Goal: Task Accomplishment & Management: Manage account settings

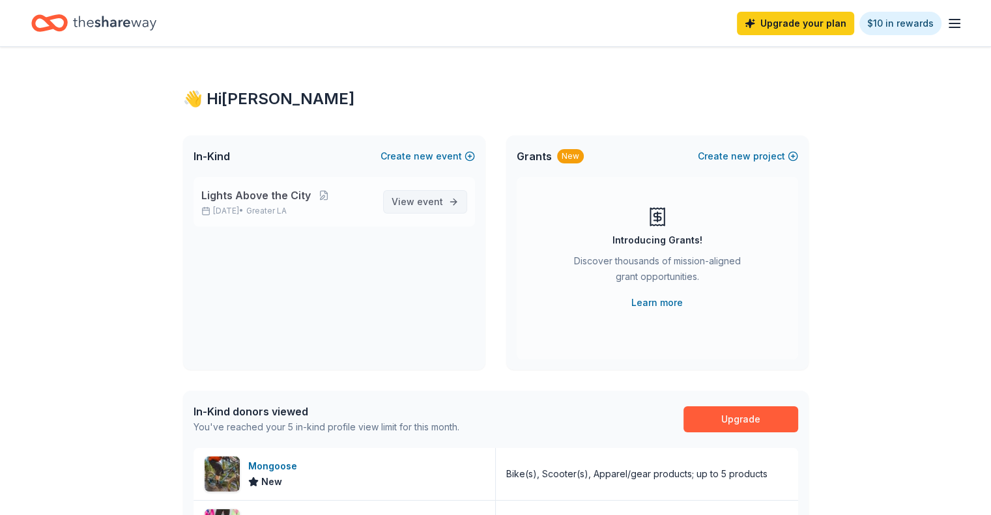
click at [429, 199] on span "event" at bounding box center [430, 201] width 26 height 11
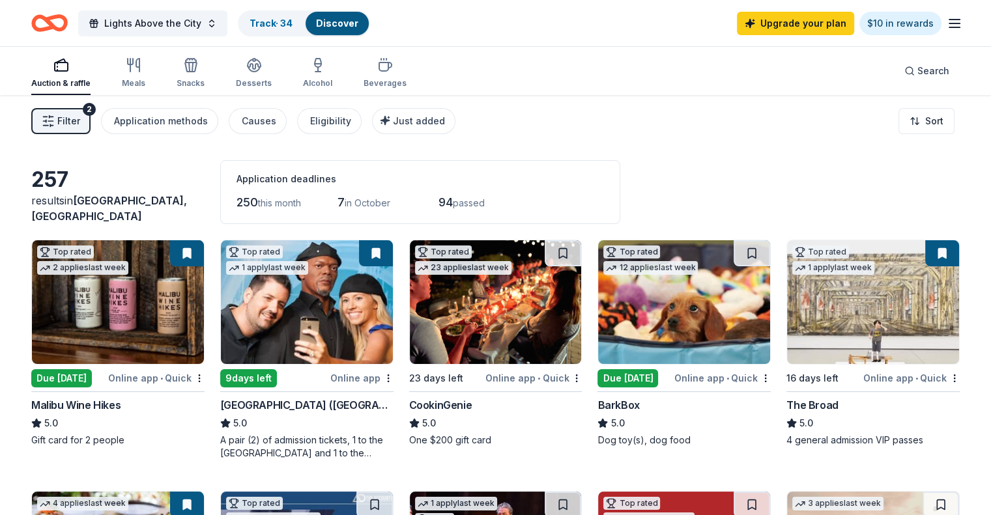
click at [201, 250] on button at bounding box center [187, 253] width 34 height 26
click at [199, 255] on button at bounding box center [187, 253] width 34 height 26
click at [354, 22] on link "Discover" at bounding box center [337, 23] width 42 height 11
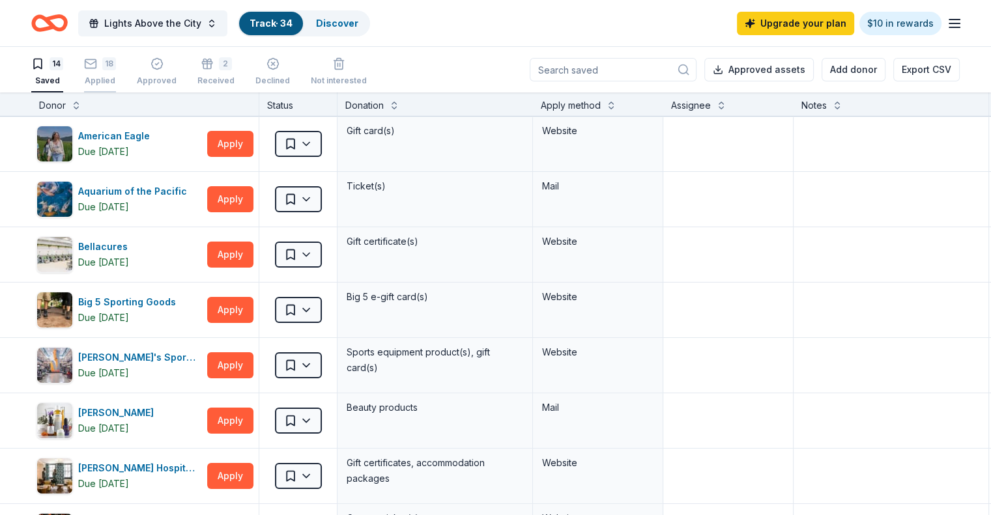
click at [116, 76] on div "Applied" at bounding box center [100, 81] width 32 height 10
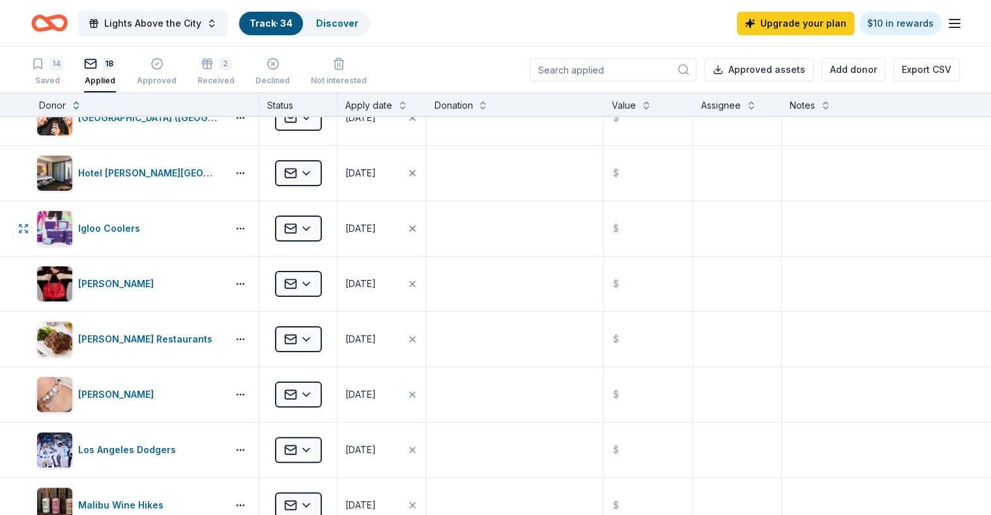
scroll to position [326, 0]
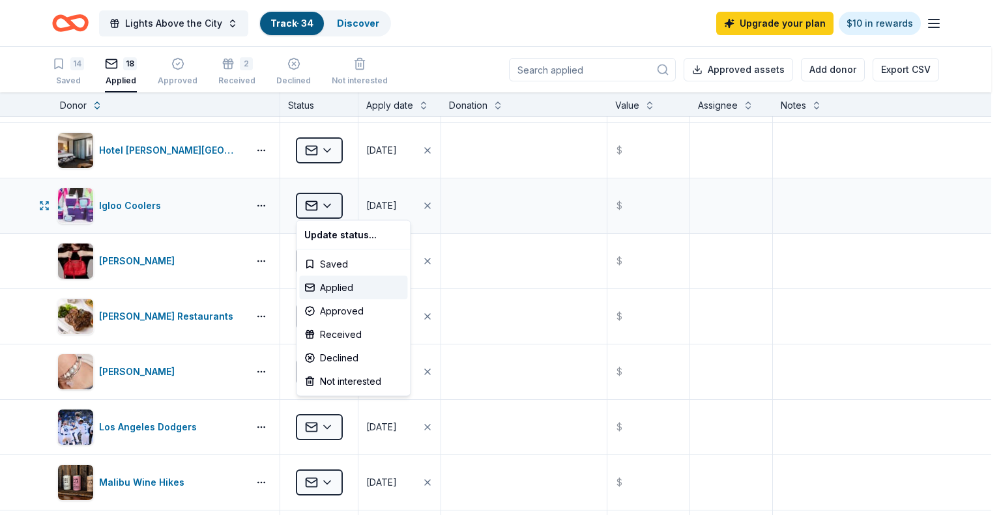
click at [326, 206] on html "Lights Above the City Track · 34 Discover Upgrade your plan $10 in rewards 14 S…" at bounding box center [500, 257] width 1001 height 515
click at [329, 353] on div "Declined" at bounding box center [353, 358] width 108 height 23
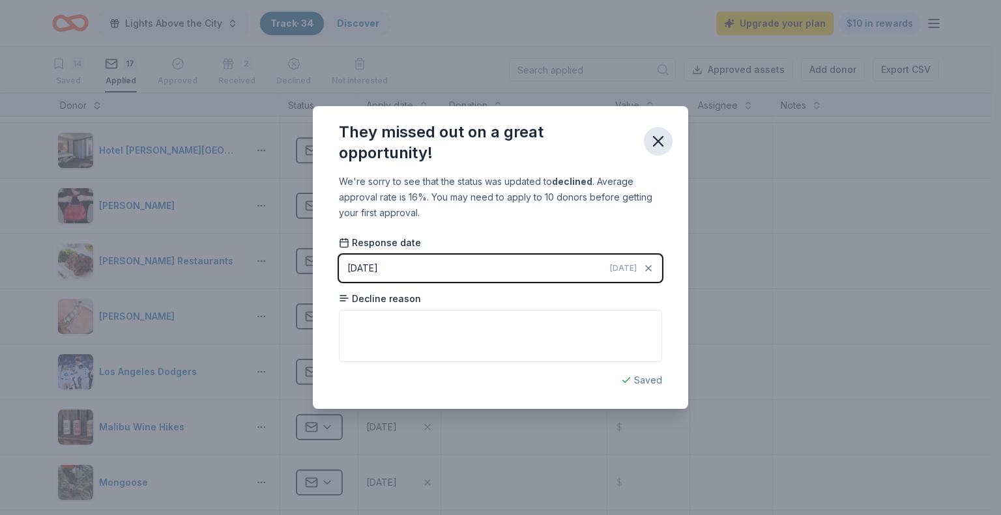
click at [661, 139] on icon "button" at bounding box center [657, 141] width 9 height 9
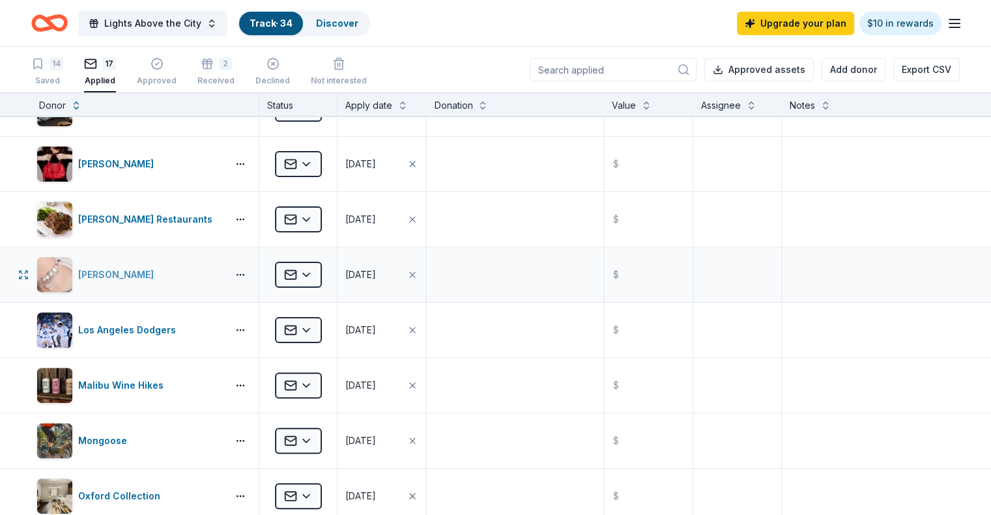
scroll to position [391, 0]
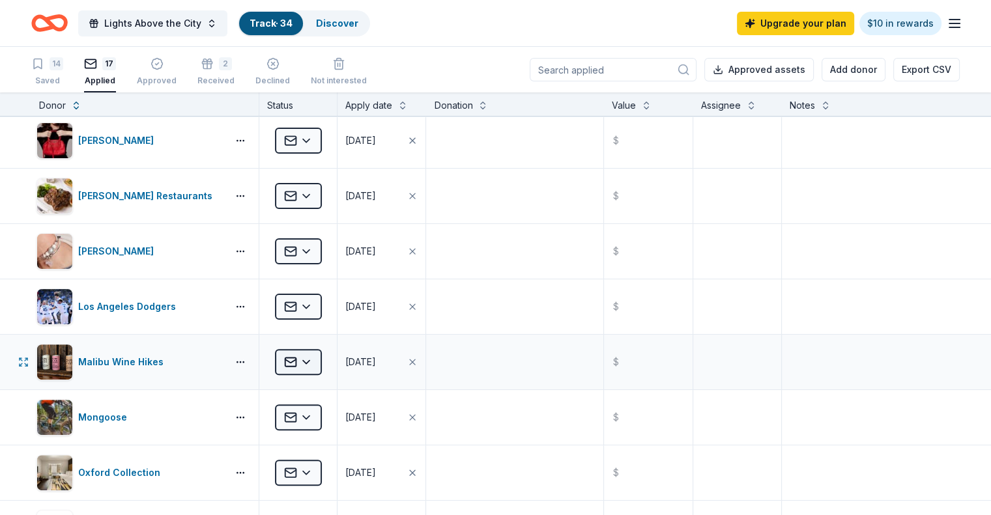
click at [337, 361] on html "Lights Above the City Track · 34 Discover Upgrade your plan $10 in rewards 14 S…" at bounding box center [495, 257] width 991 height 515
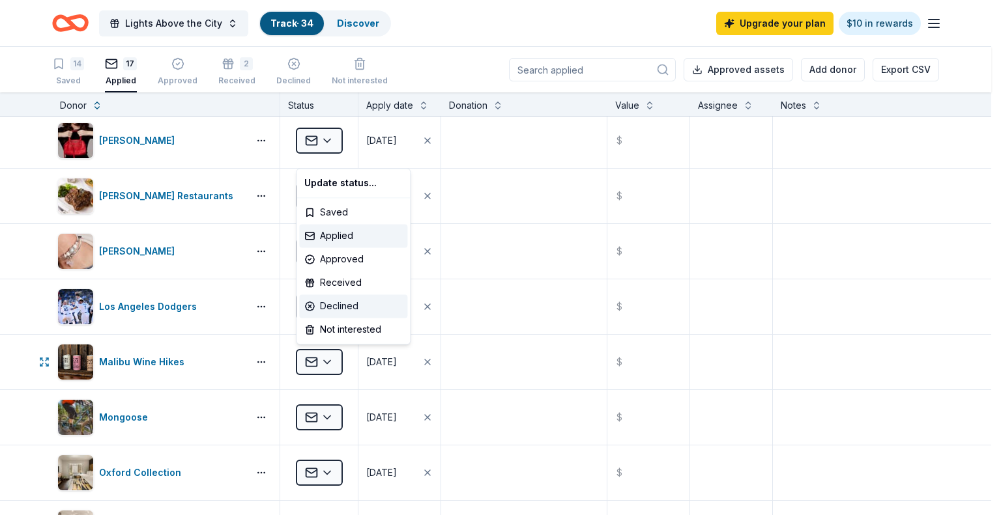
click at [339, 309] on div "Declined" at bounding box center [353, 305] width 108 height 23
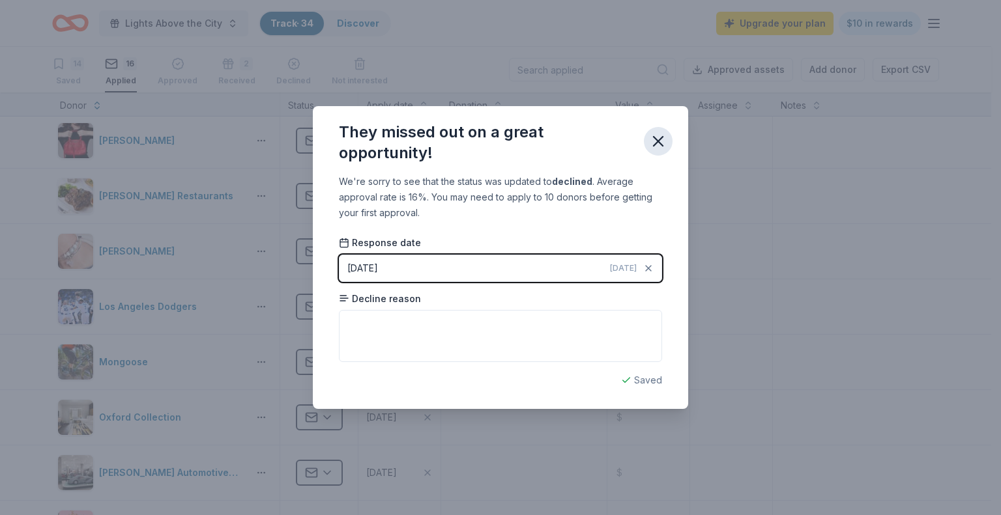
click at [659, 143] on icon "button" at bounding box center [657, 141] width 9 height 9
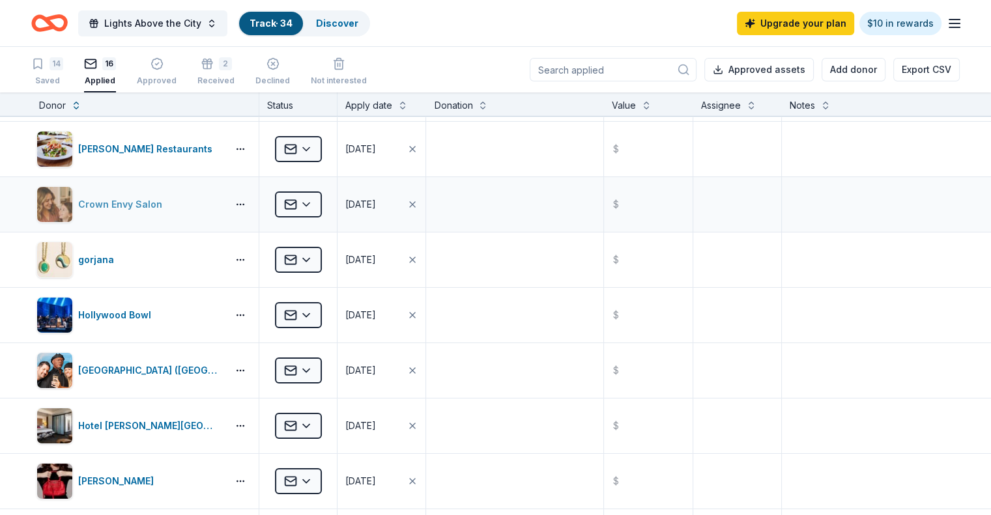
scroll to position [0, 0]
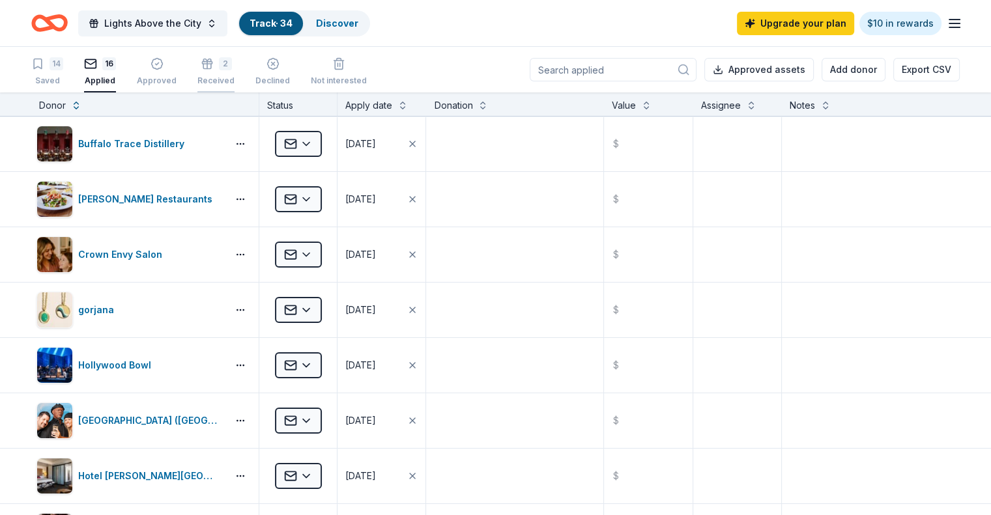
click at [232, 69] on div "2" at bounding box center [215, 63] width 37 height 13
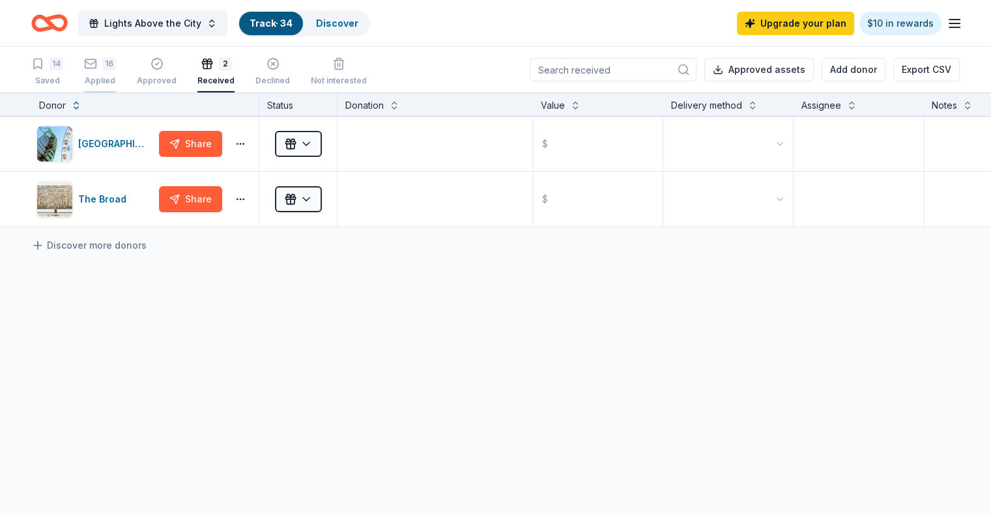
click at [97, 67] on icon "button" at bounding box center [90, 63] width 13 height 13
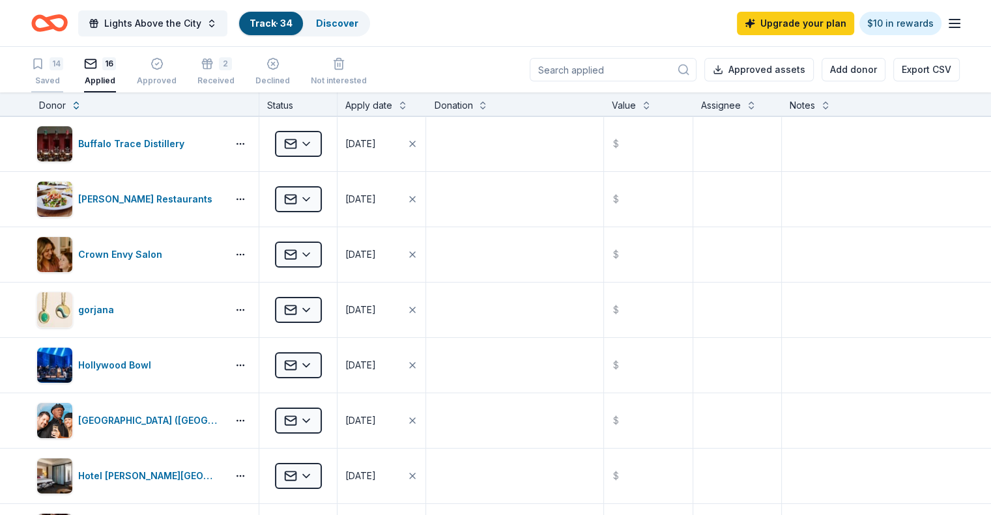
click at [63, 65] on div "14" at bounding box center [57, 63] width 14 height 13
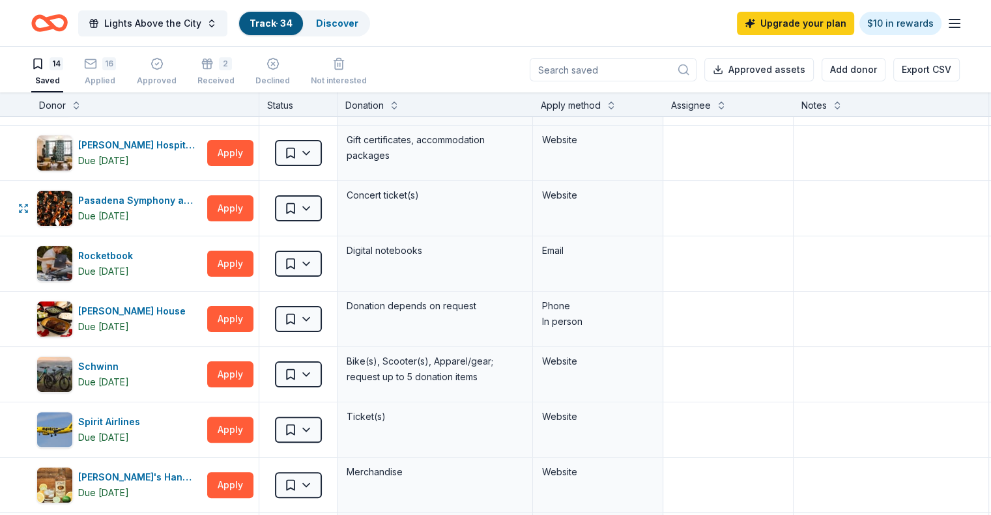
scroll to position [326, 0]
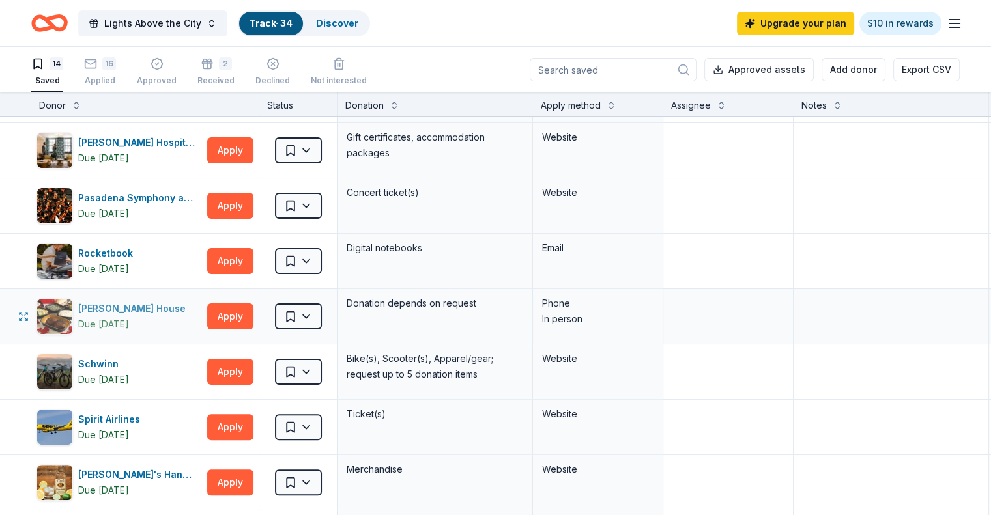
click at [160, 307] on div "[PERSON_NAME] House" at bounding box center [134, 309] width 113 height 16
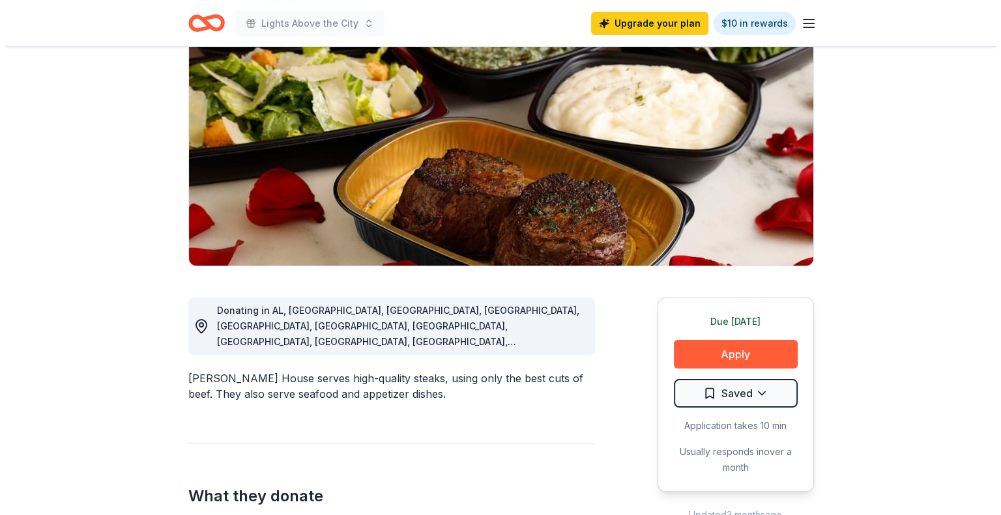
scroll to position [130, 0]
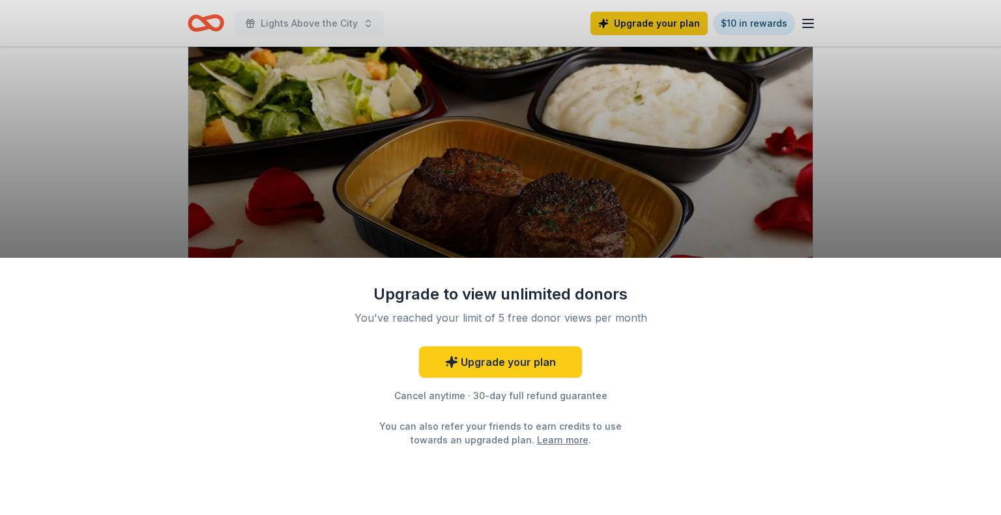
click at [841, 175] on div "Upgrade to view unlimited donors You've reached your limit of 5 free donor view…" at bounding box center [500, 257] width 1001 height 515
